Goal: Transaction & Acquisition: Purchase product/service

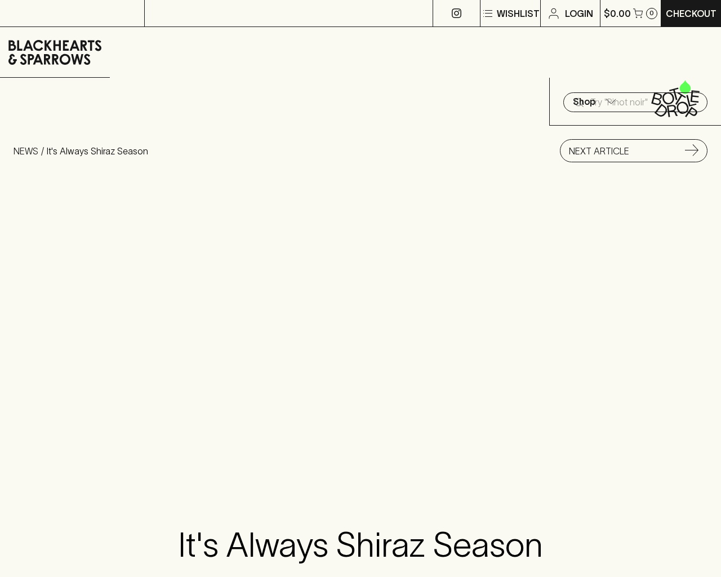
scroll to position [2915, 0]
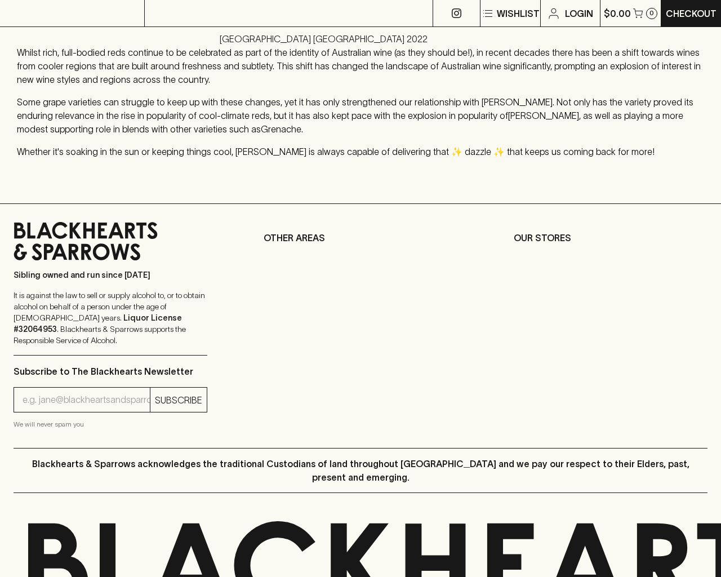
type input "[EMAIL_ADDRESS]"
type input "1"
type input "e"
type input "Elderton E Series Chardonnay 2023"
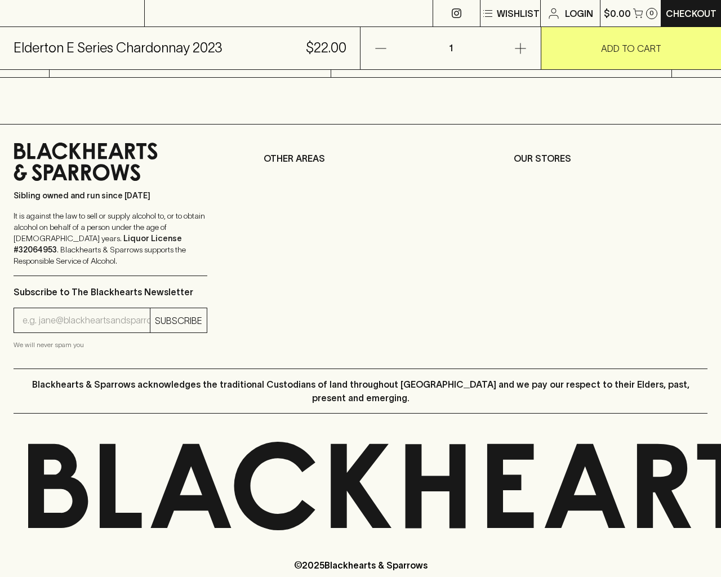
scroll to position [455, 0]
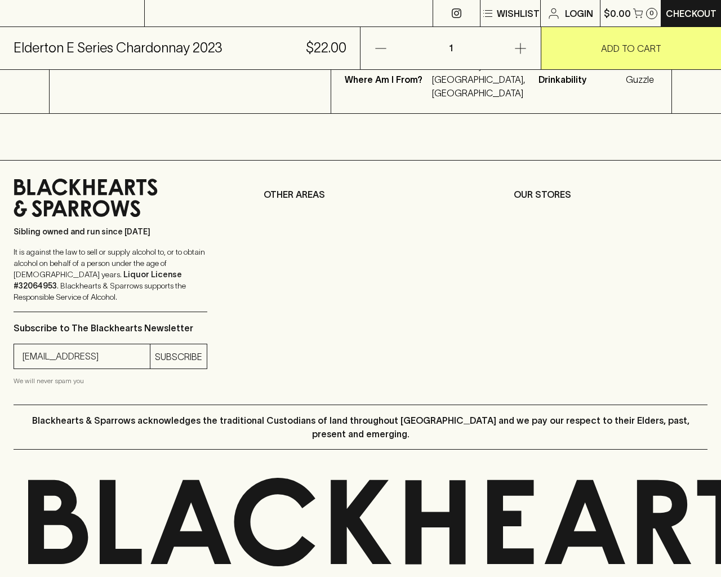
type input "[EMAIL_ADDRESS]"
type input "e"
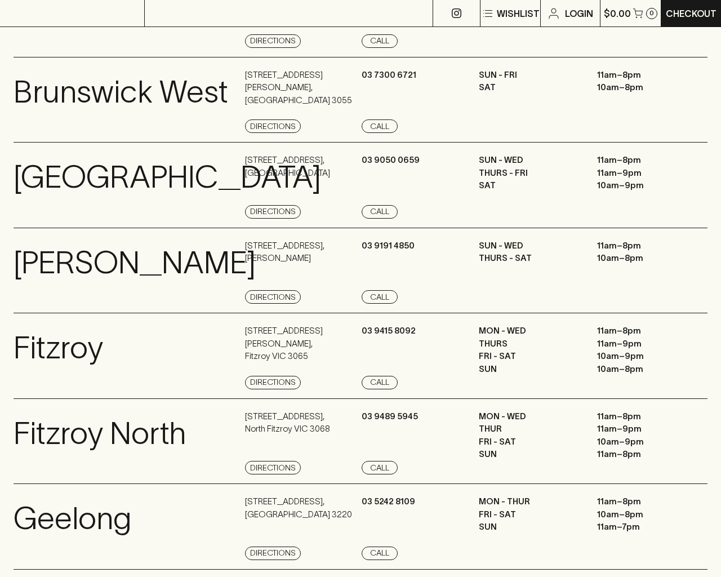
scroll to position [1287, 0]
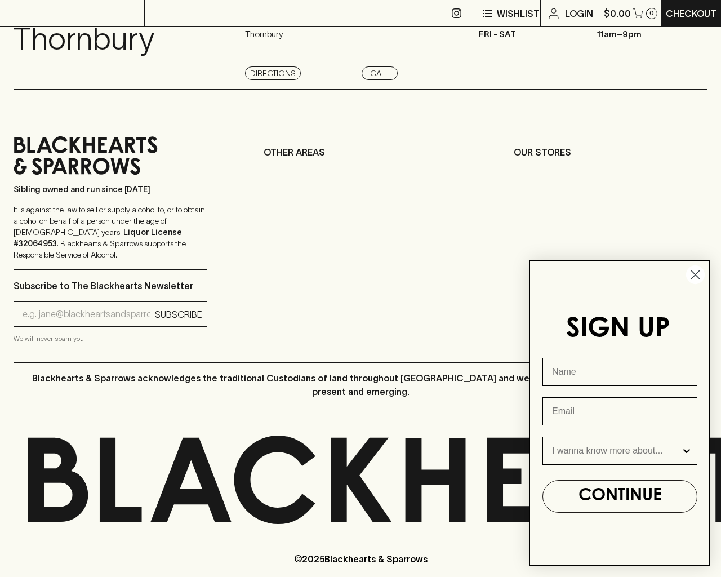
type input "[EMAIL_ADDRESS]"
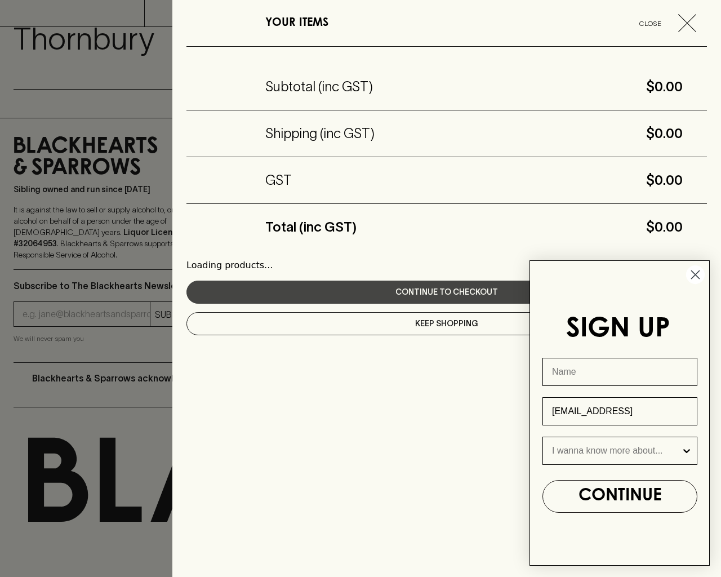
scroll to position [371, 0]
